Goal: Navigation & Orientation: Go to known website

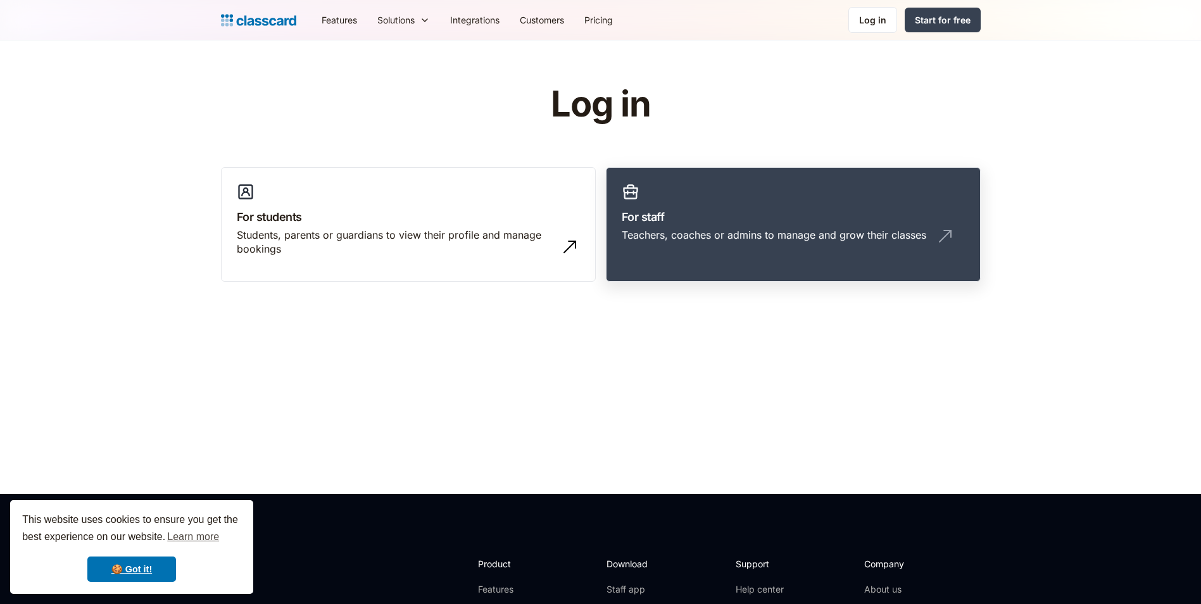
click at [707, 190] on link "For staff Teachers, coaches or admins to manage and grow their classes" at bounding box center [793, 224] width 375 height 115
click at [807, 179] on link "For staff Teachers, coaches or admins to manage and grow their classes" at bounding box center [793, 224] width 375 height 115
